Goal: Task Accomplishment & Management: Use online tool/utility

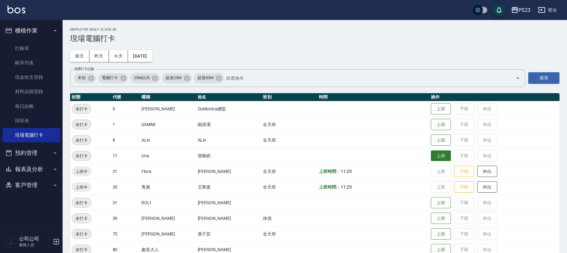
scroll to position [43, 0]
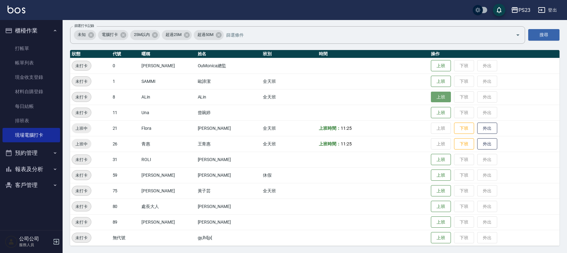
click at [431, 95] on button "上班" at bounding box center [441, 97] width 20 height 11
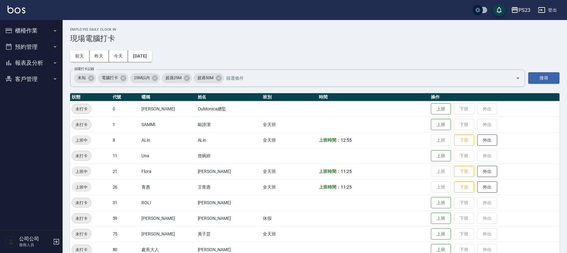
scroll to position [43, 0]
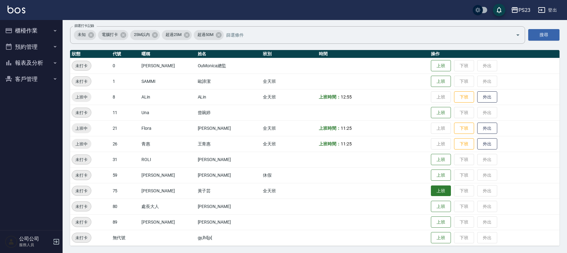
click at [442, 192] on button "上班" at bounding box center [441, 191] width 20 height 11
click at [431, 83] on button "上班" at bounding box center [441, 81] width 20 height 11
